Goal: Information Seeking & Learning: Learn about a topic

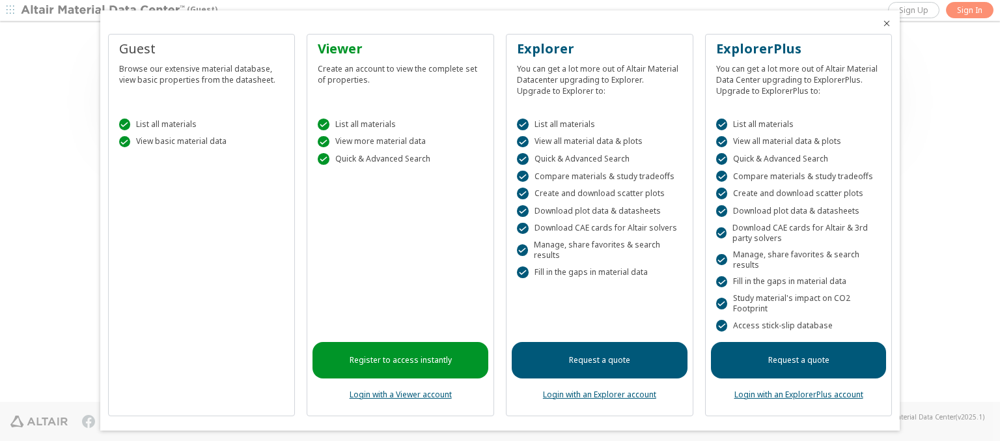
click at [882, 23] on icon "Close" at bounding box center [887, 23] width 10 height 10
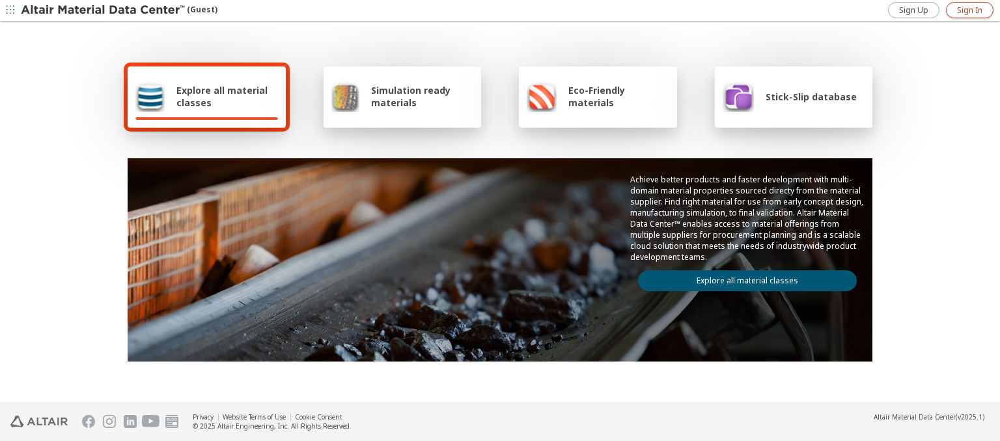
click at [970, 10] on span "Sign In" at bounding box center [969, 10] width 25 height 10
click at [104, 10] on img at bounding box center [104, 10] width 166 height 13
click at [222, 96] on span "Explore all material classes" at bounding box center [227, 96] width 102 height 25
click at [742, 277] on link "Explore all material classes" at bounding box center [747, 280] width 219 height 21
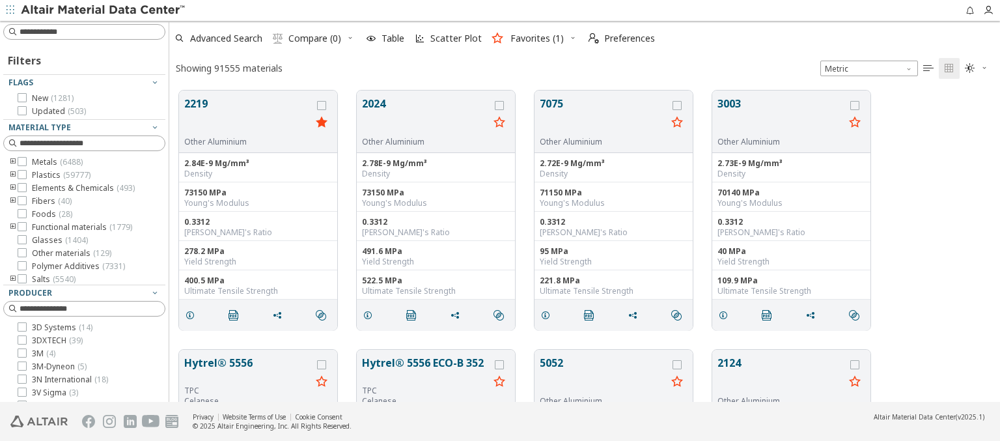
scroll to position [311, 820]
click at [447, 38] on span "Scatter Plot" at bounding box center [455, 38] width 51 height 9
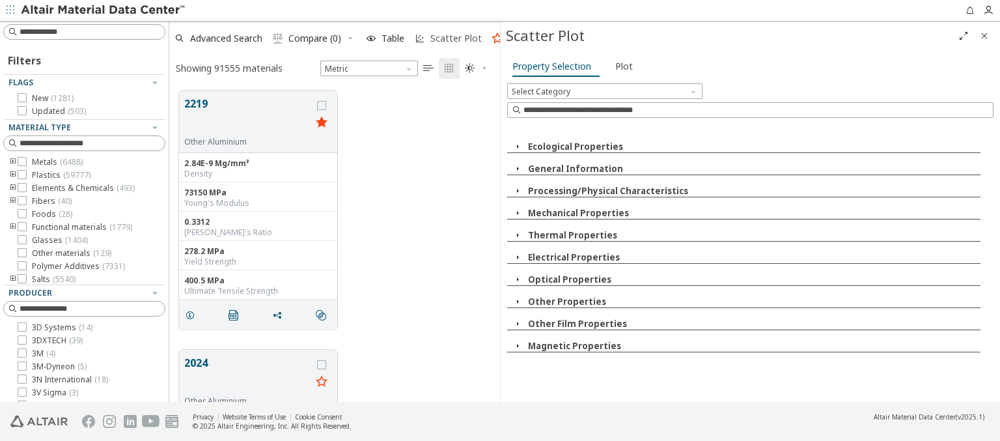
scroll to position [311, 320]
click at [517, 146] on icon "button" at bounding box center [517, 146] width 10 height 10
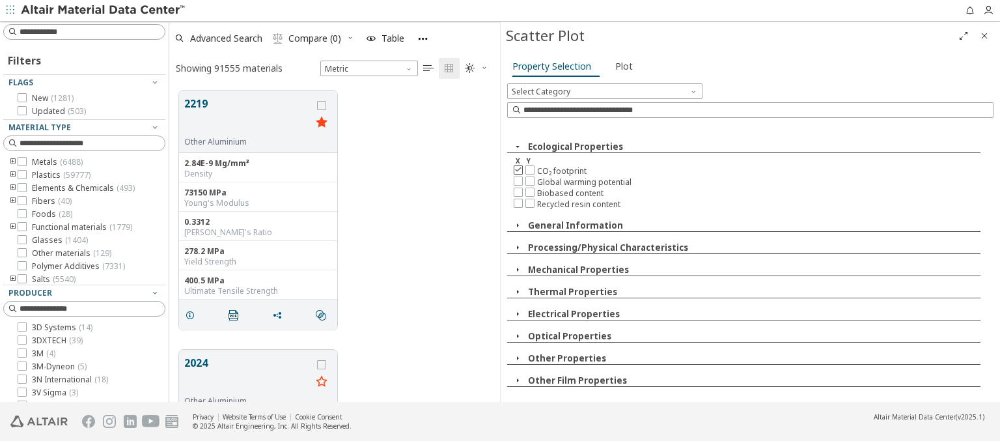
click at [518, 169] on icon at bounding box center [518, 169] width 9 height 9
click at [529, 201] on icon at bounding box center [529, 202] width 9 height 9
click at [621, 66] on span "Plot" at bounding box center [624, 66] width 18 height 21
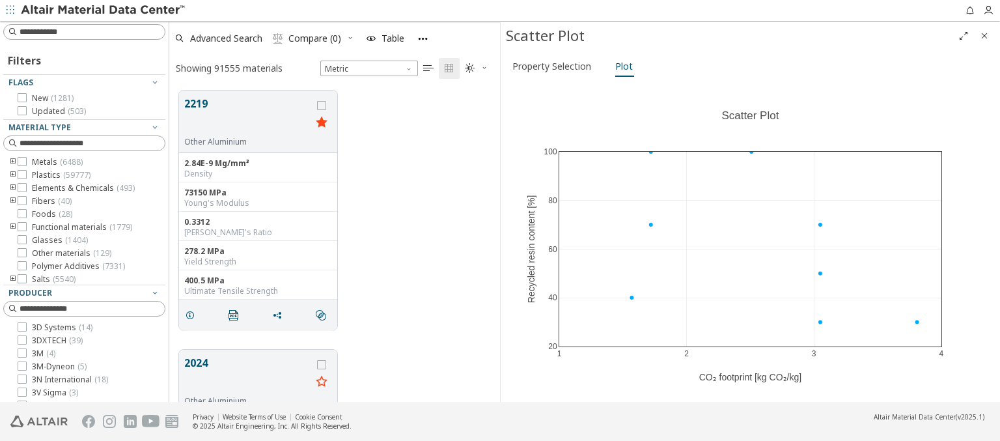
click at [104, 10] on img at bounding box center [104, 10] width 166 height 13
